Goal: Obtain resource: Download file/media

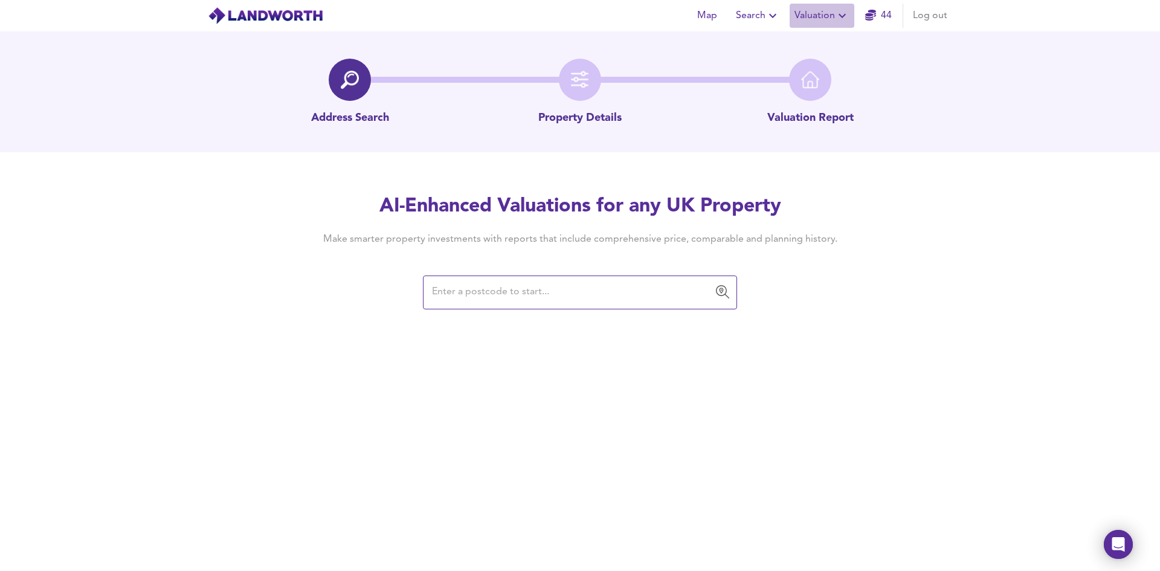
click at [843, 15] on icon "button" at bounding box center [842, 15] width 15 height 15
click at [815, 59] on li "Valuation Report History" at bounding box center [822, 65] width 144 height 22
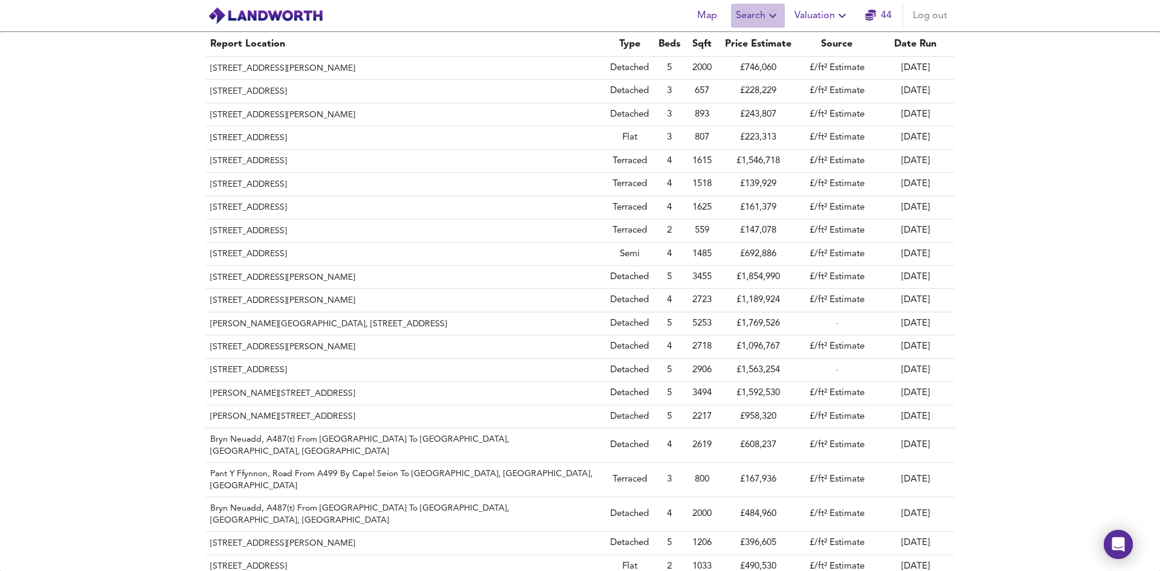
click at [777, 13] on icon "button" at bounding box center [773, 15] width 15 height 15
click at [770, 68] on li "Search History" at bounding box center [759, 65] width 120 height 22
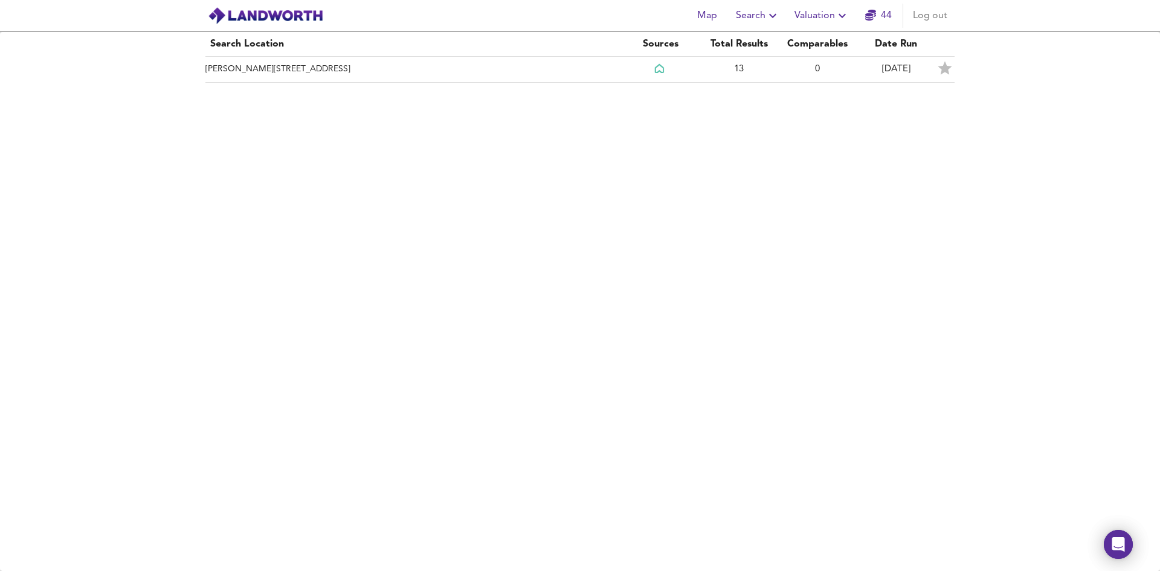
click at [768, 19] on icon "button" at bounding box center [773, 15] width 15 height 15
click at [753, 65] on li "Search History" at bounding box center [759, 65] width 120 height 22
click at [773, 18] on icon "button" at bounding box center [773, 15] width 15 height 15
click at [764, 38] on li "New Search" at bounding box center [759, 44] width 120 height 22
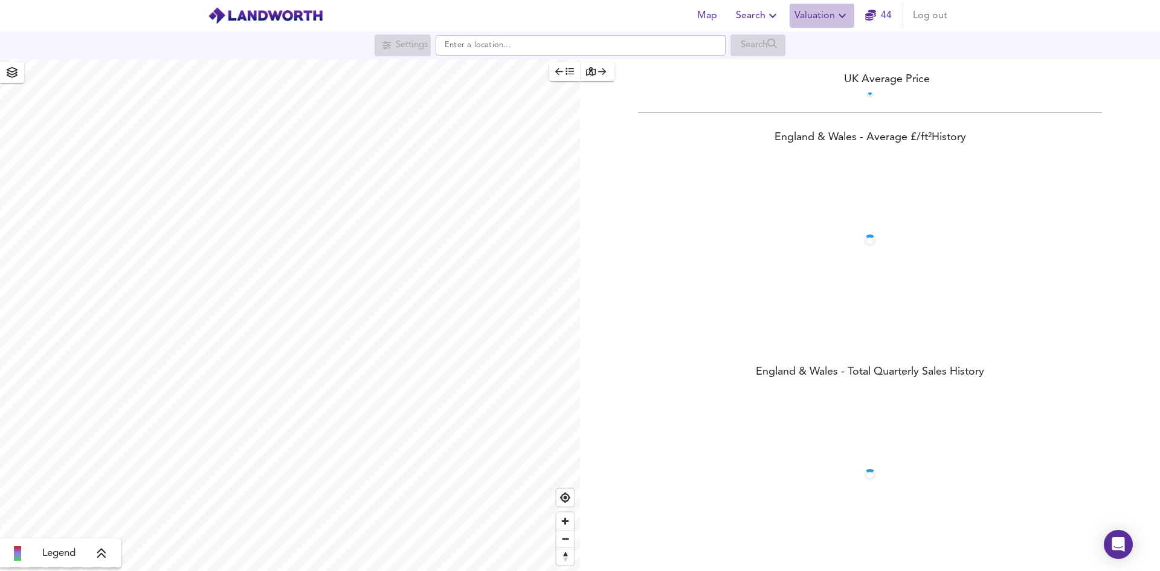
click at [845, 13] on icon "button" at bounding box center [842, 15] width 15 height 15
click at [830, 61] on li "Valuation Report History" at bounding box center [822, 65] width 144 height 22
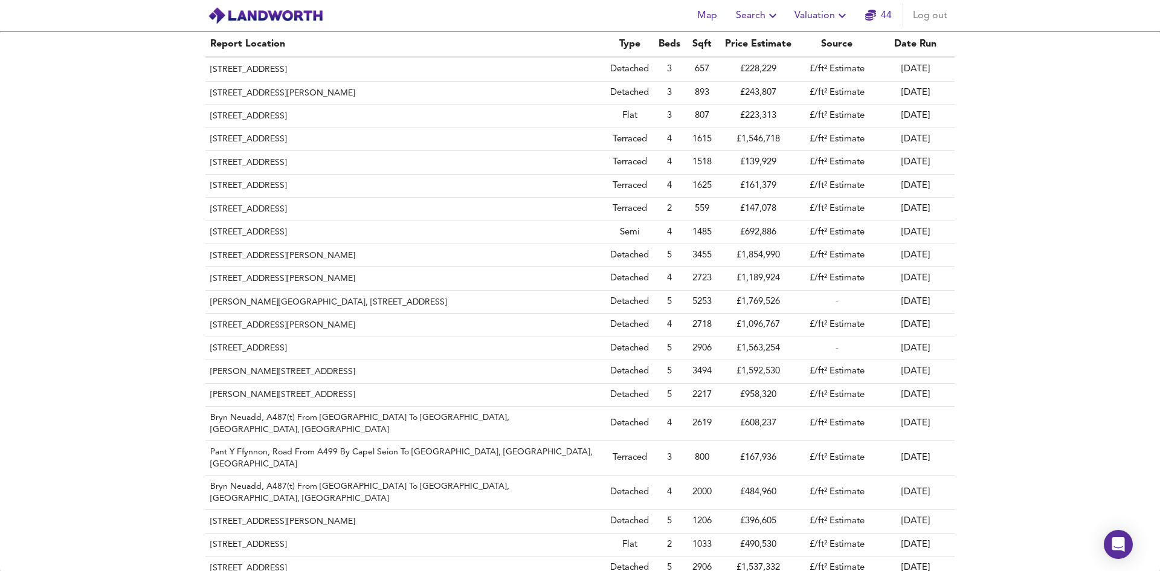
scroll to position [11448, 0]
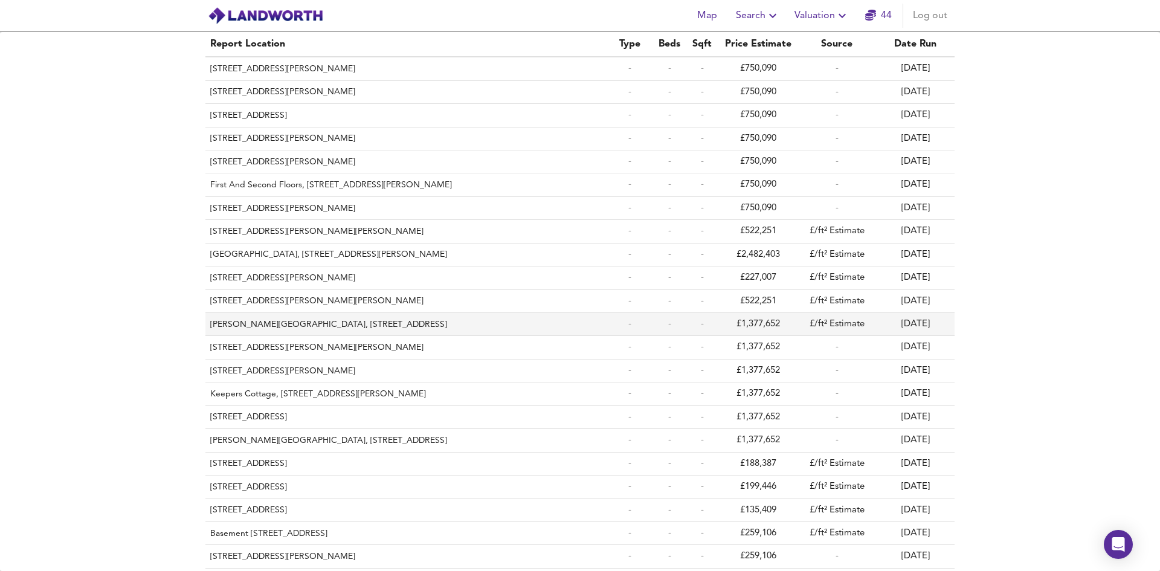
click at [384, 313] on th "[PERSON_NAME][GEOGRAPHIC_DATA], [STREET_ADDRESS]" at bounding box center [405, 324] width 400 height 23
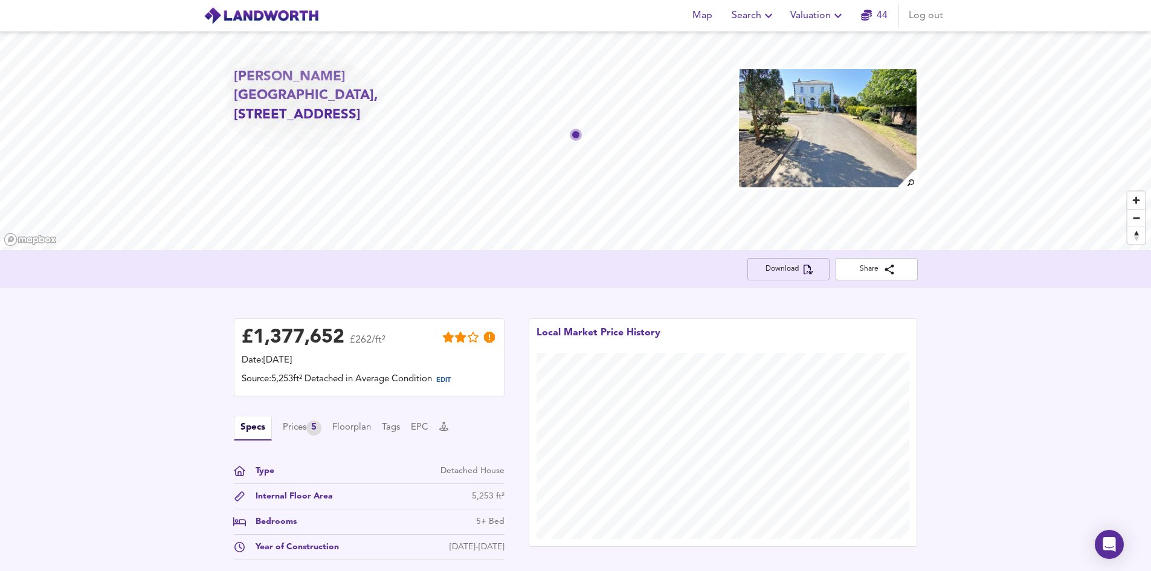
click at [790, 270] on span "Download" at bounding box center [788, 269] width 63 height 13
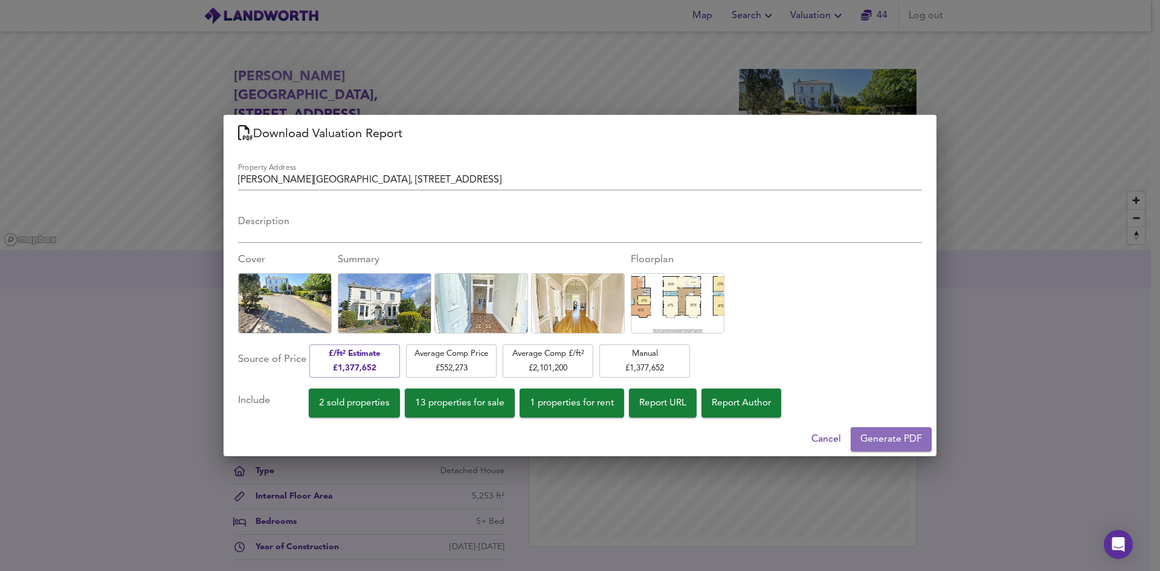
click at [903, 443] on span "Generate PDF" at bounding box center [891, 439] width 62 height 17
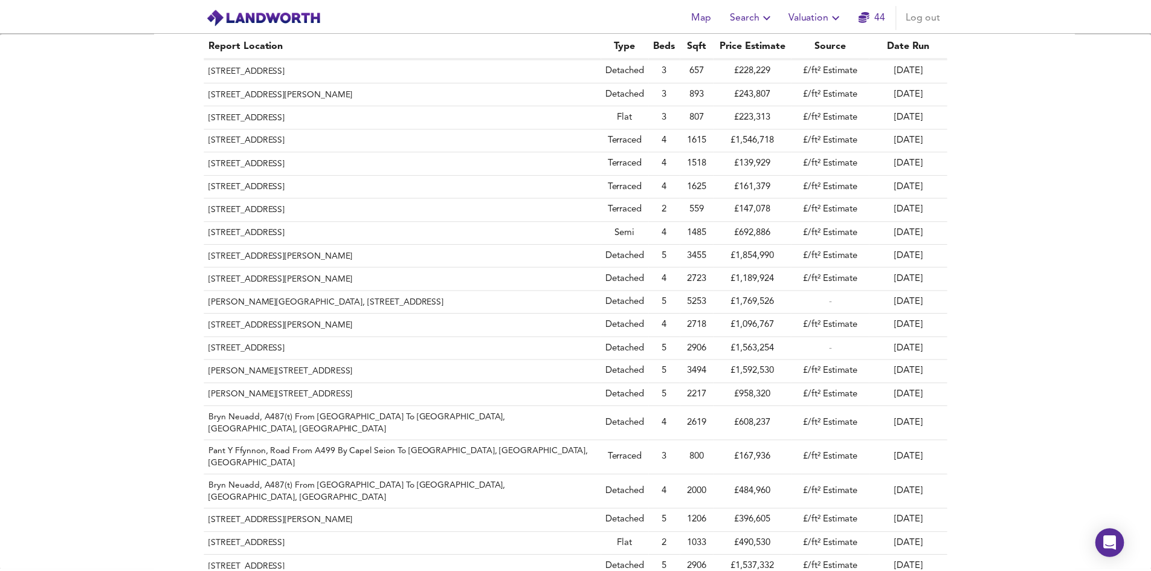
scroll to position [11448, 0]
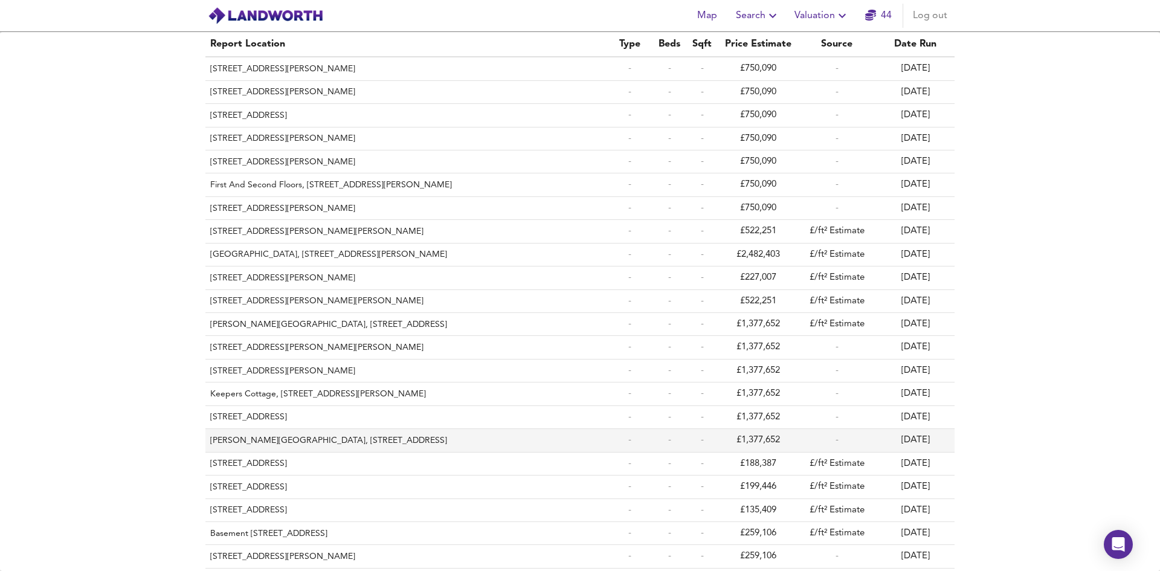
click at [917, 429] on td "[DATE]" at bounding box center [915, 440] width 79 height 23
